Goal: Book appointment/travel/reservation

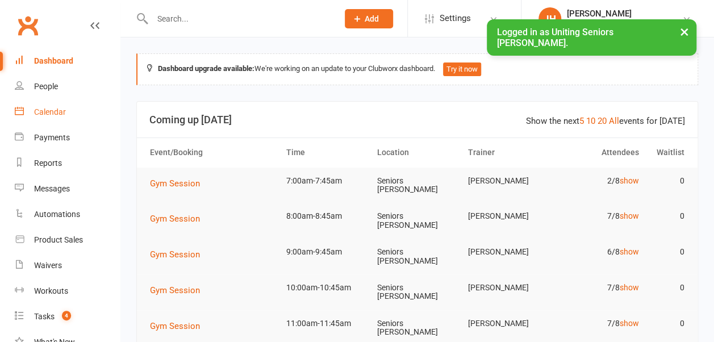
click at [59, 109] on div "Calendar" at bounding box center [50, 111] width 32 height 9
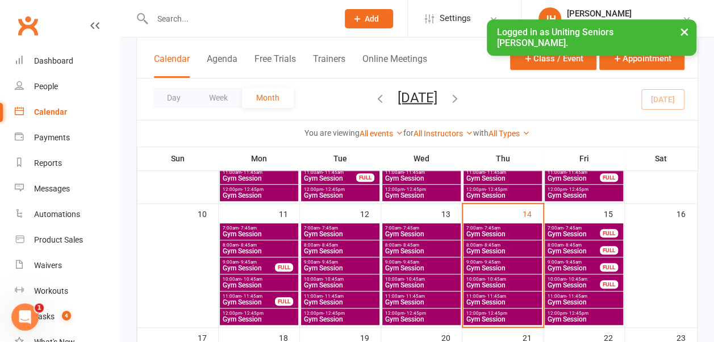
scroll to position [285, 0]
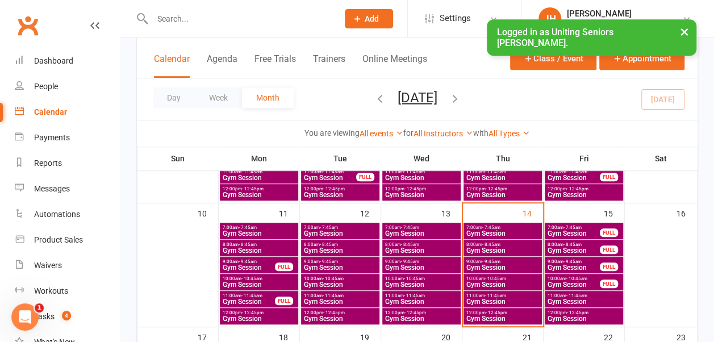
click at [573, 231] on span "Gym Session" at bounding box center [573, 233] width 53 height 7
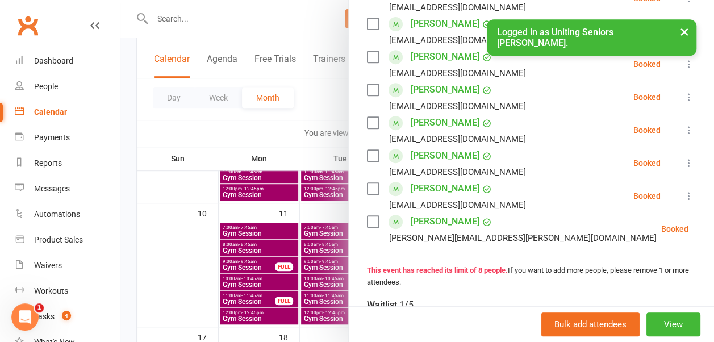
scroll to position [230, 0]
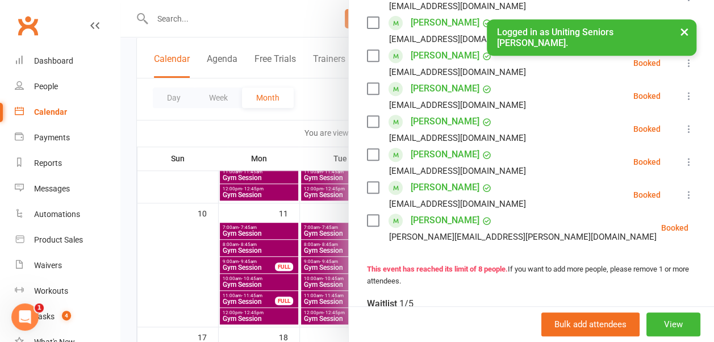
click at [322, 114] on div at bounding box center [416, 171] width 593 height 342
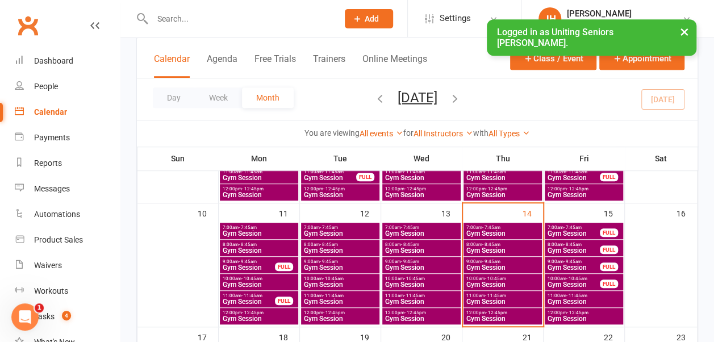
click at [567, 247] on span "Gym Session" at bounding box center [573, 250] width 53 height 7
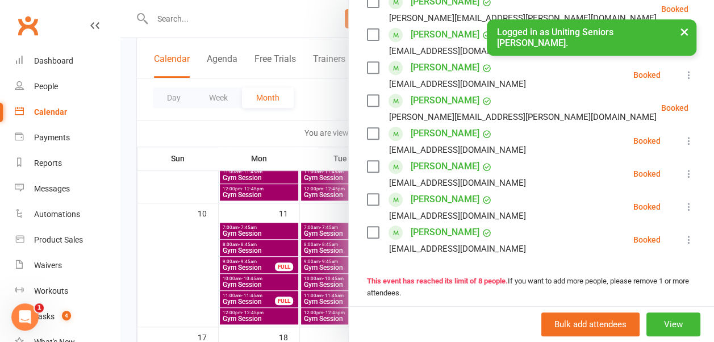
scroll to position [219, 0]
click at [318, 103] on div at bounding box center [416, 171] width 593 height 342
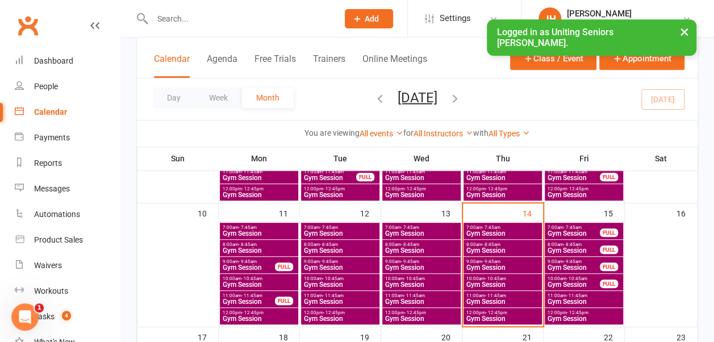
click at [572, 266] on span "Gym Session" at bounding box center [573, 267] width 53 height 7
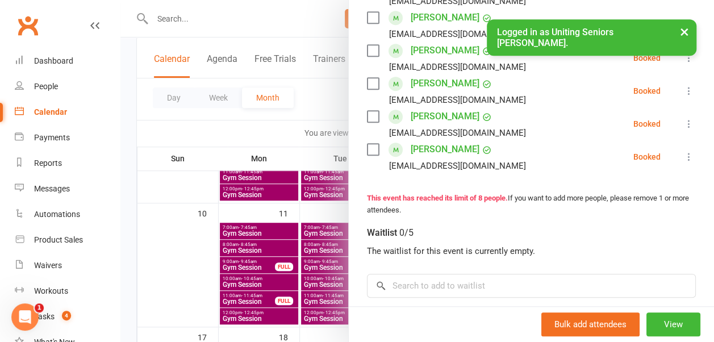
scroll to position [302, 0]
click at [454, 283] on input "search" at bounding box center [531, 285] width 329 height 24
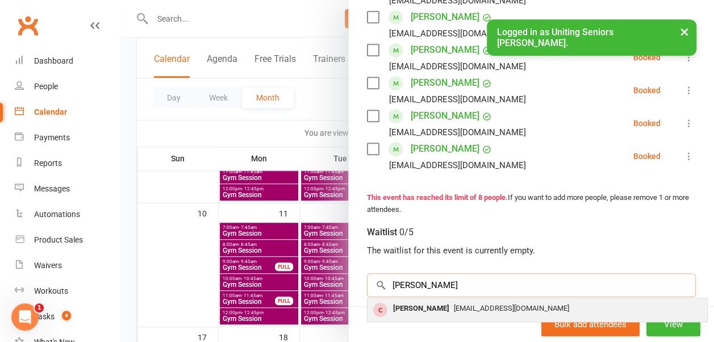
type input "[PERSON_NAME]"
click at [454, 305] on span "[EMAIL_ADDRESS][DOMAIN_NAME]" at bounding box center [511, 308] width 115 height 9
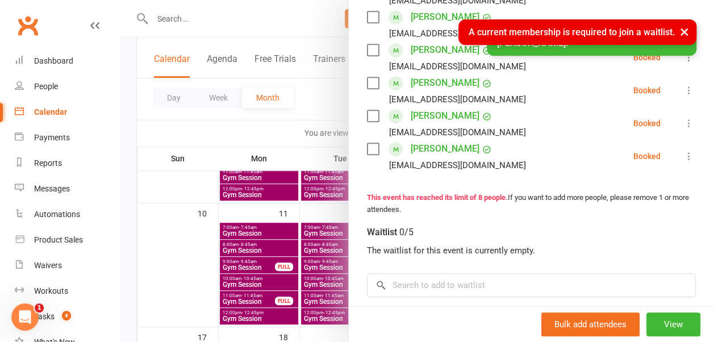
click at [332, 100] on div at bounding box center [416, 171] width 593 height 342
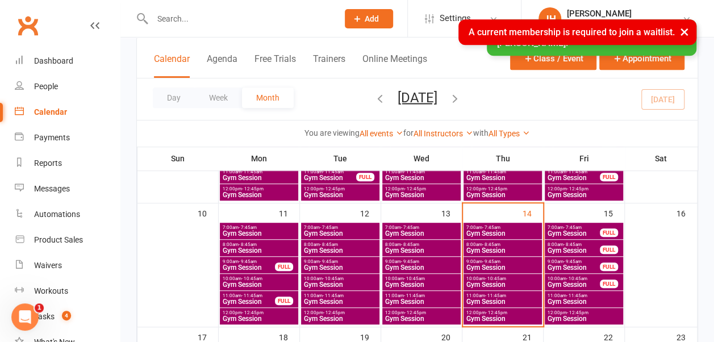
click at [572, 282] on span "Gym Session" at bounding box center [573, 284] width 53 height 7
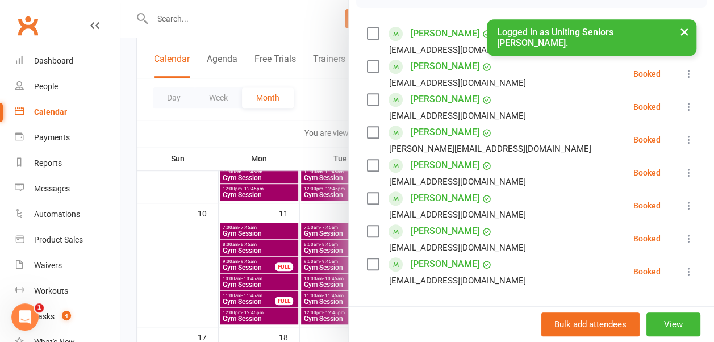
scroll to position [186, 0]
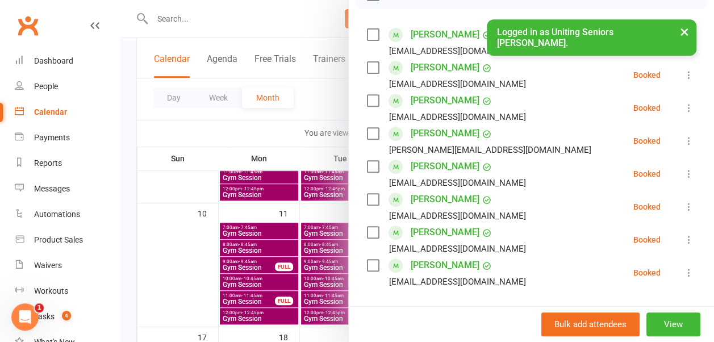
click at [295, 96] on div at bounding box center [416, 171] width 593 height 342
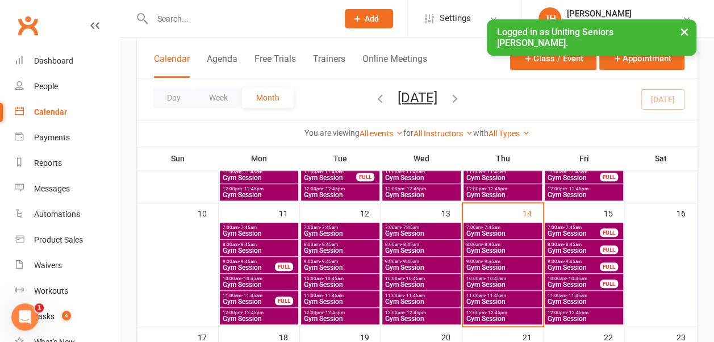
click at [559, 264] on span "Gym Session" at bounding box center [573, 267] width 53 height 7
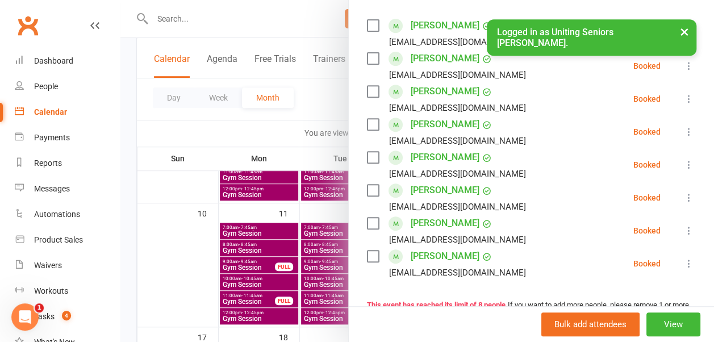
scroll to position [195, 0]
click at [323, 107] on div at bounding box center [416, 171] width 593 height 342
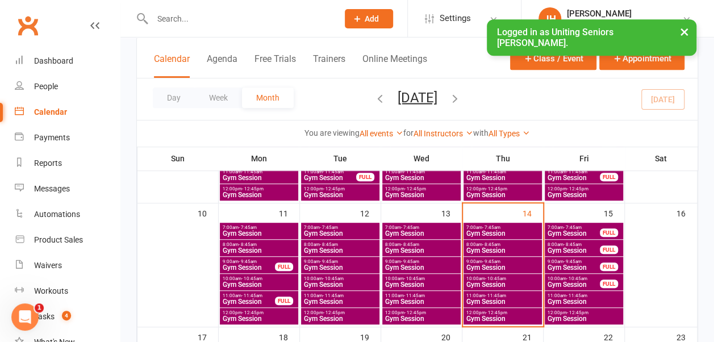
click at [561, 295] on span "11:00am - 11:45am" at bounding box center [584, 295] width 74 height 5
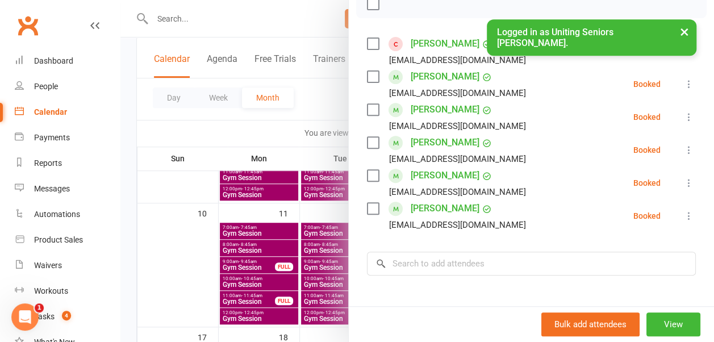
scroll to position [177, 0]
click at [331, 114] on div at bounding box center [416, 171] width 593 height 342
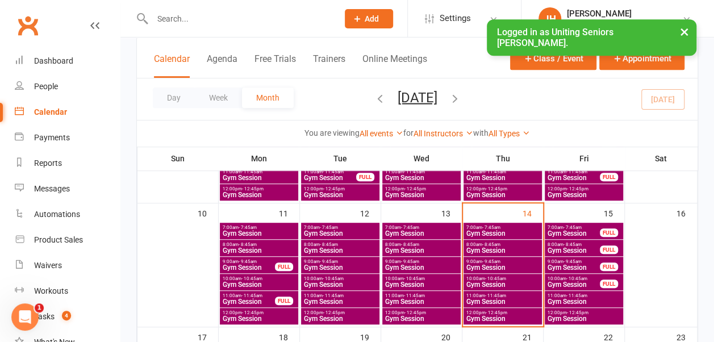
click at [563, 313] on span "12:00pm - 12:45pm" at bounding box center [584, 312] width 74 height 5
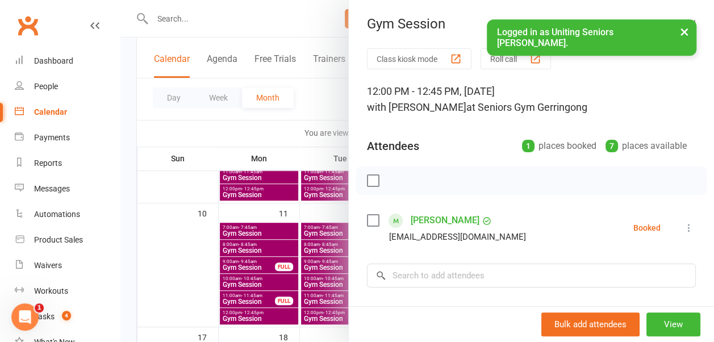
click at [321, 94] on div at bounding box center [416, 171] width 593 height 342
